Goal: Find contact information: Find contact information

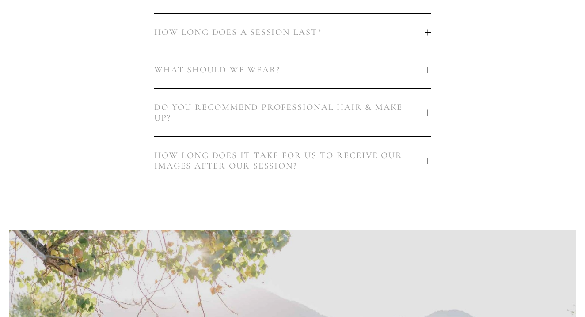
scroll to position [622, 0]
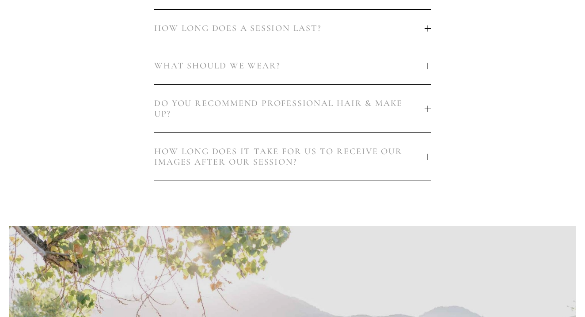
click at [396, 106] on span "DO YOU RECOMMEND PROFESSIONAL HAIR & MAKE UP?" at bounding box center [289, 108] width 270 height 21
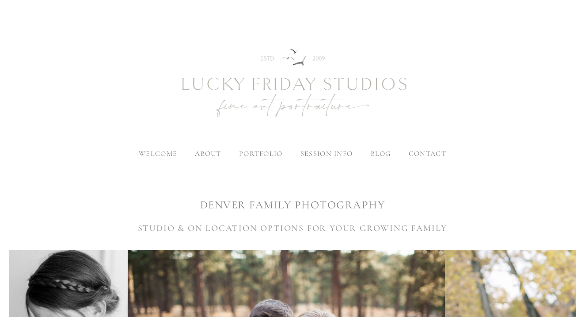
scroll to position [0, 0]
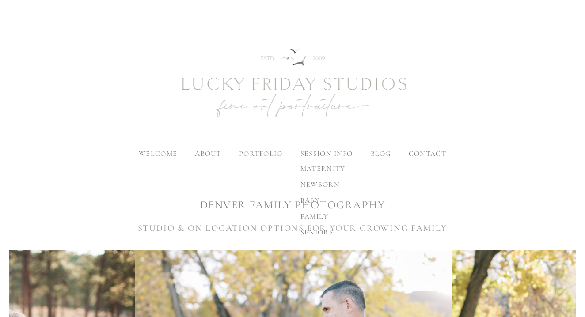
click at [329, 154] on label "session info" at bounding box center [326, 153] width 52 height 9
click at [0, 0] on input "session info" at bounding box center [0, 0] width 0 height 0
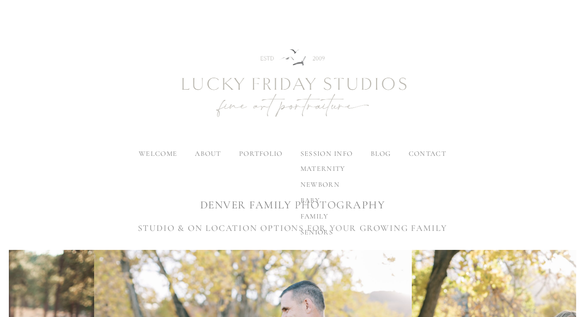
click at [308, 214] on span "family" at bounding box center [314, 216] width 28 height 9
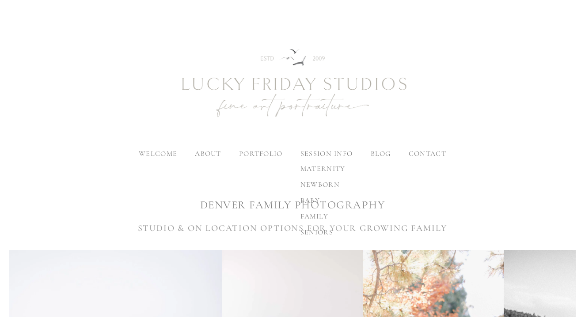
click at [311, 217] on span "family" at bounding box center [314, 216] width 28 height 9
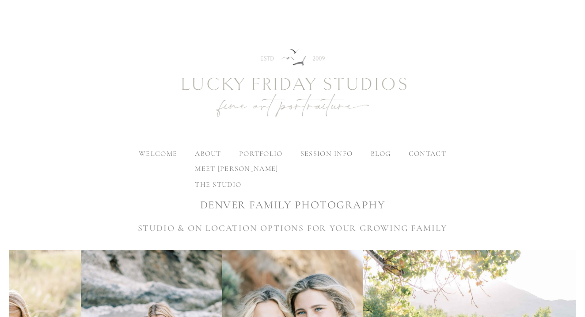
click at [208, 154] on label "about" at bounding box center [208, 153] width 26 height 9
click at [0, 0] on input "about" at bounding box center [0, 0] width 0 height 0
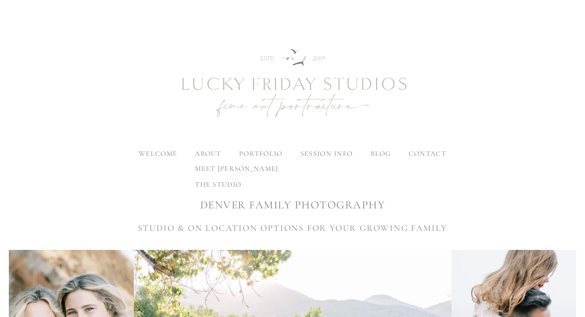
click at [207, 171] on span "meet [PERSON_NAME]" at bounding box center [236, 168] width 83 height 9
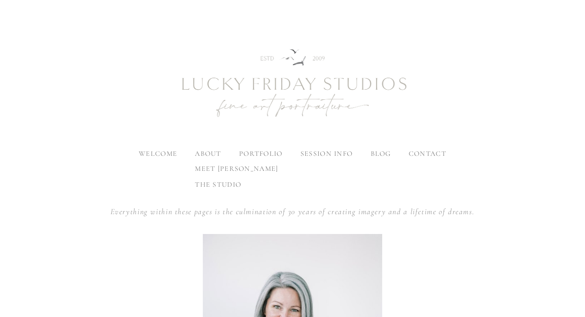
click at [211, 183] on span "the studio" at bounding box center [218, 184] width 46 height 9
click at [207, 186] on span "the studio" at bounding box center [218, 184] width 46 height 9
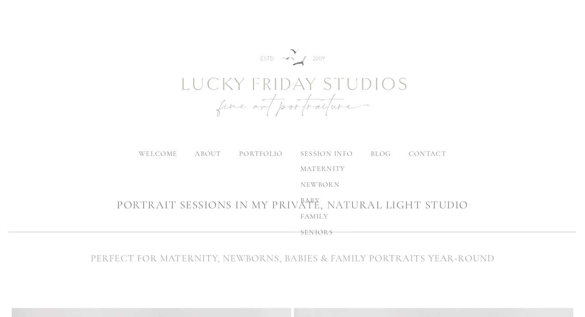
click at [322, 152] on label "session info" at bounding box center [326, 153] width 52 height 9
click at [0, 0] on input "session info" at bounding box center [0, 0] width 0 height 0
click at [322, 152] on label "session info" at bounding box center [326, 153] width 52 height 9
click at [0, 0] on input "session info" at bounding box center [0, 0] width 0 height 0
click at [322, 152] on label "session info" at bounding box center [326, 153] width 52 height 9
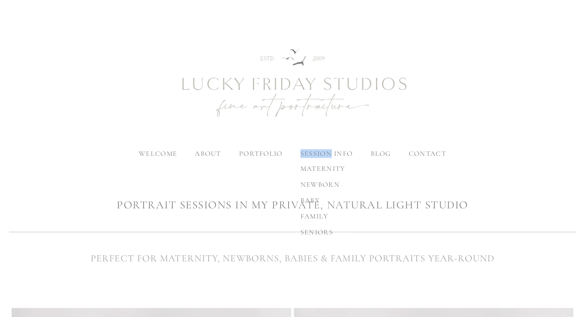
click at [0, 0] on input "session info" at bounding box center [0, 0] width 0 height 0
click at [322, 152] on label "session info" at bounding box center [326, 153] width 52 height 9
click at [0, 0] on input "session info" at bounding box center [0, 0] width 0 height 0
click at [422, 153] on span "contact" at bounding box center [428, 153] width 38 height 9
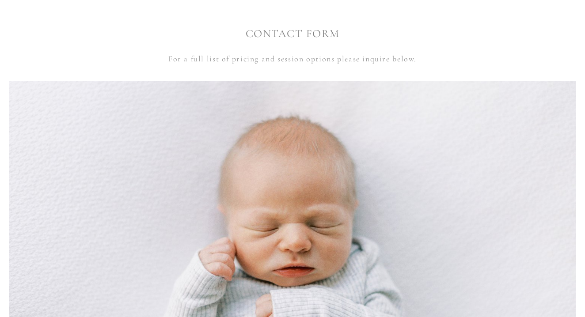
scroll to position [177, 0]
